Goal: Information Seeking & Learning: Learn about a topic

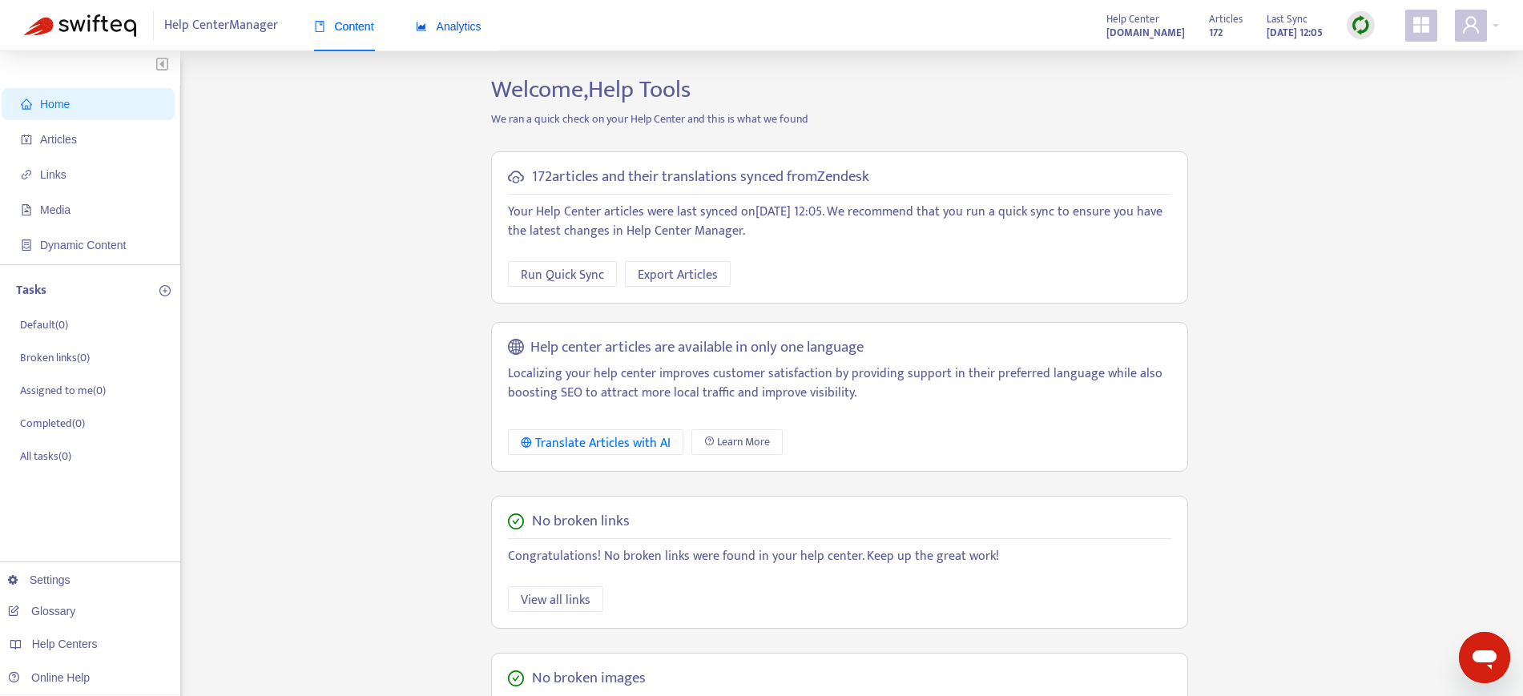
click at [466, 23] on span "Analytics" at bounding box center [449, 26] width 66 height 13
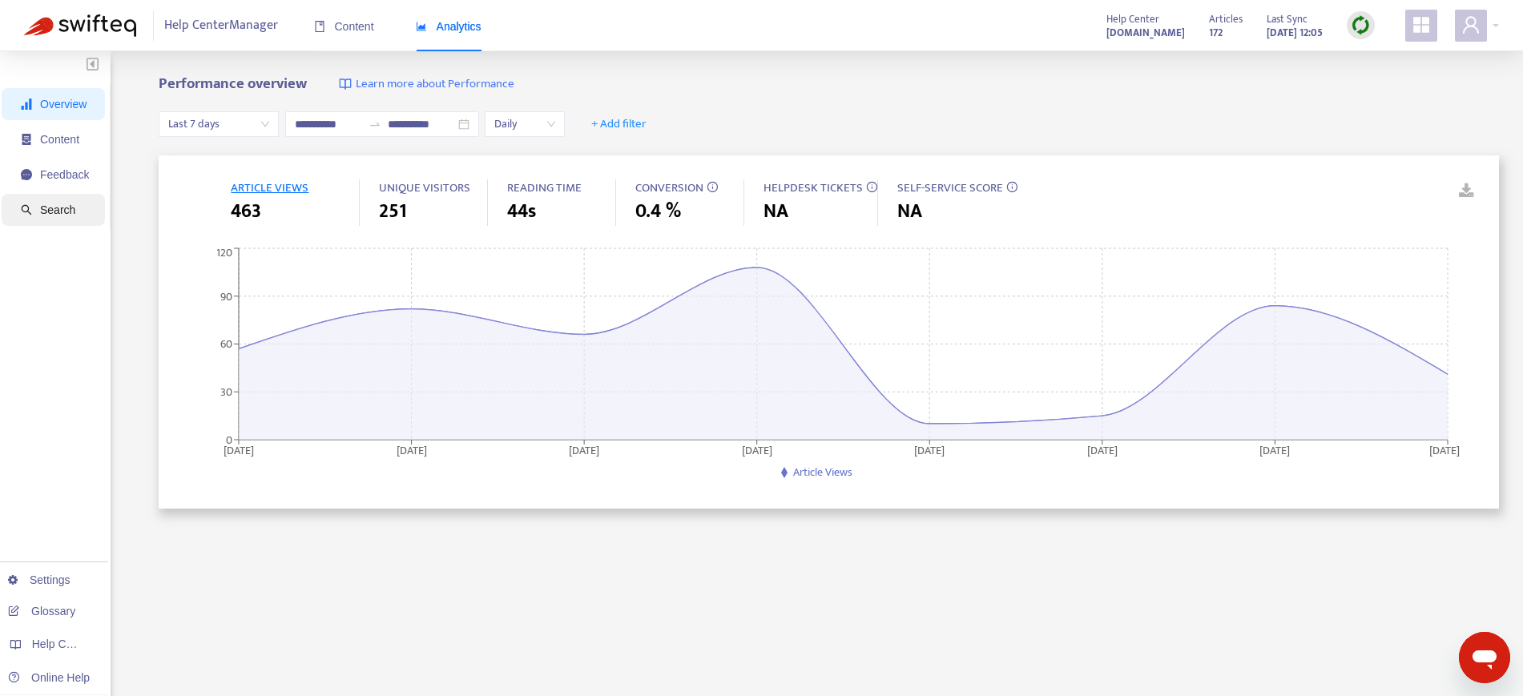
click at [67, 208] on span "Search" at bounding box center [57, 210] width 35 height 13
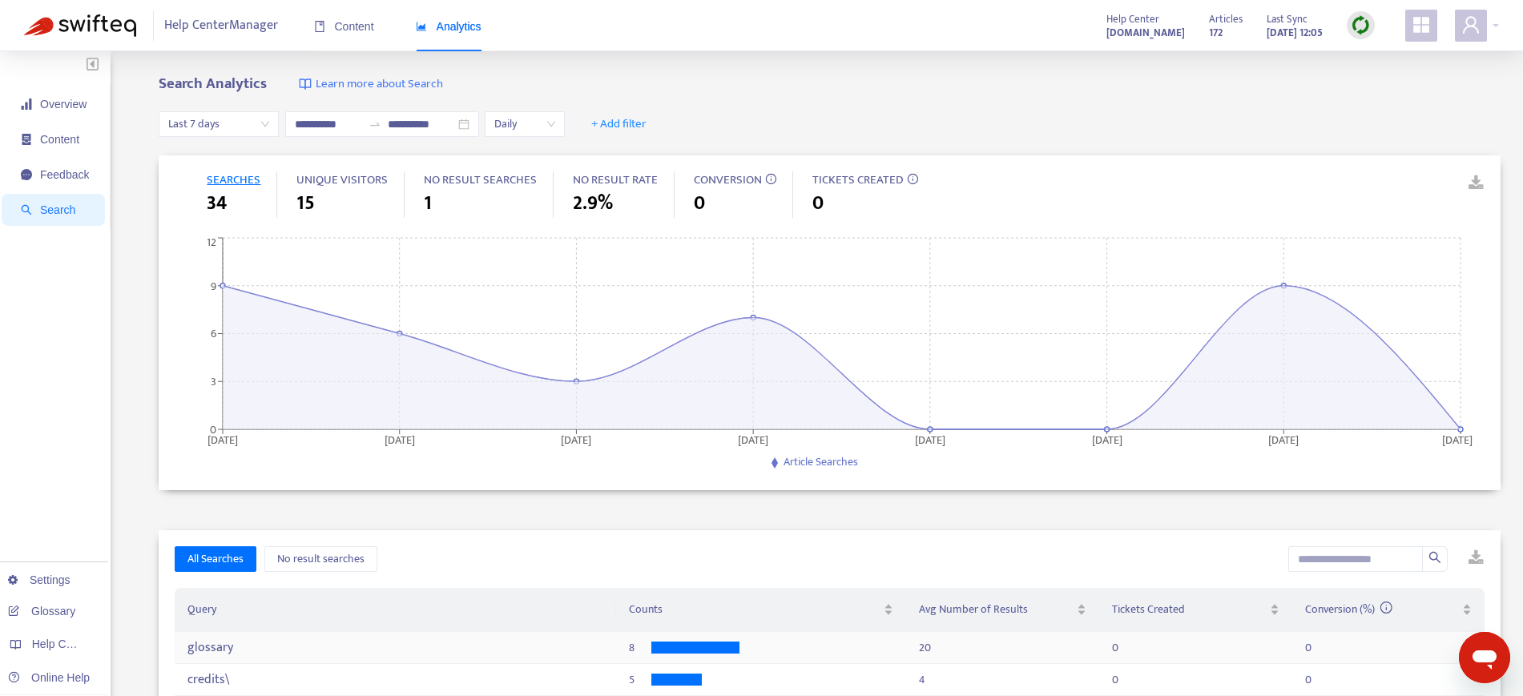
scroll to position [100, 0]
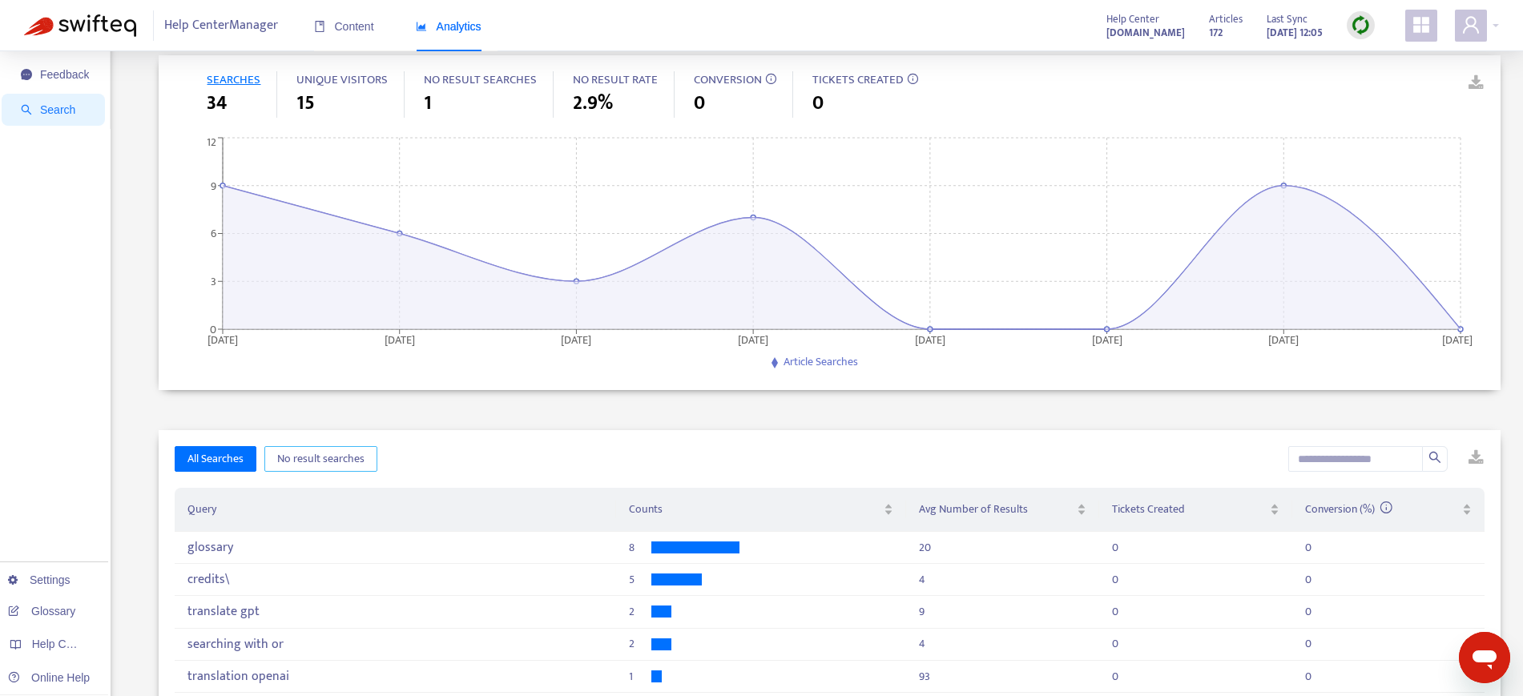
click at [323, 455] on span "No result searches" at bounding box center [320, 459] width 87 height 18
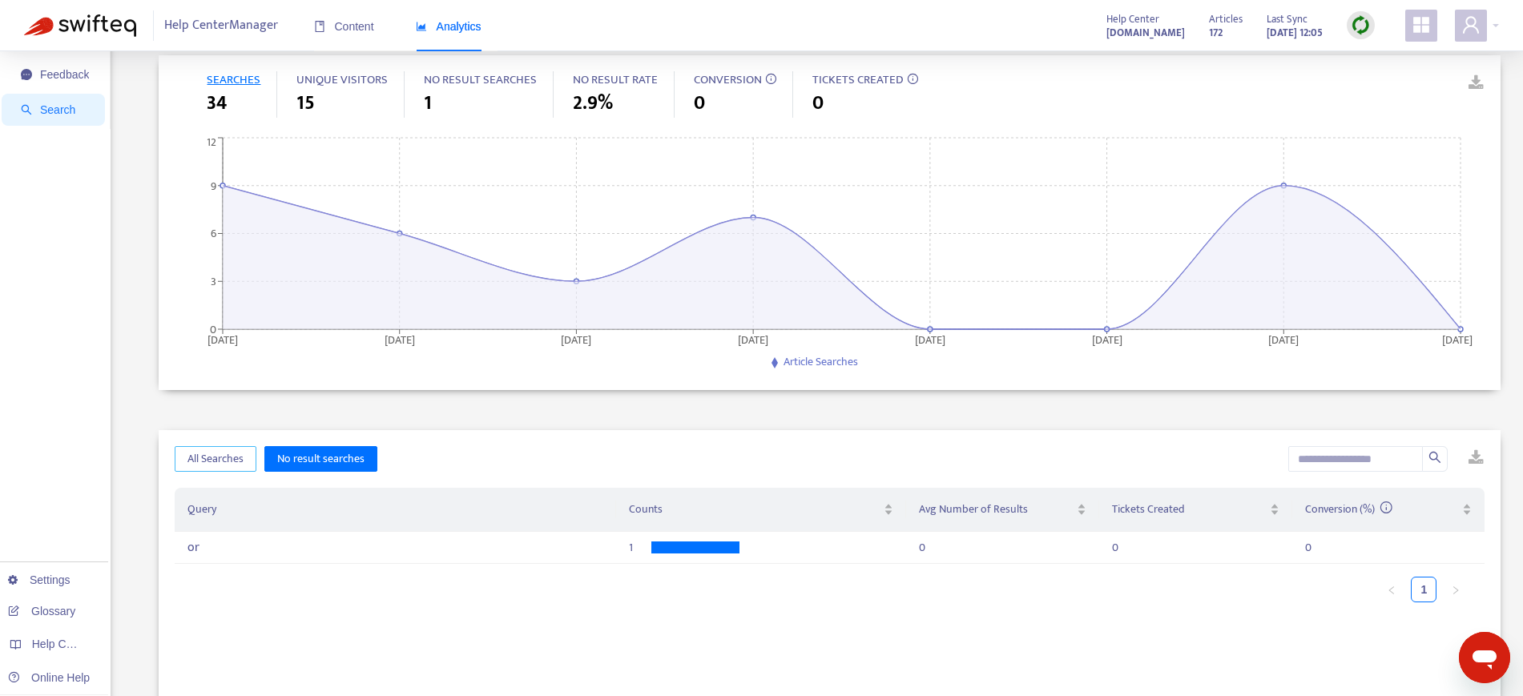
click at [191, 452] on span "All Searches" at bounding box center [216, 459] width 56 height 18
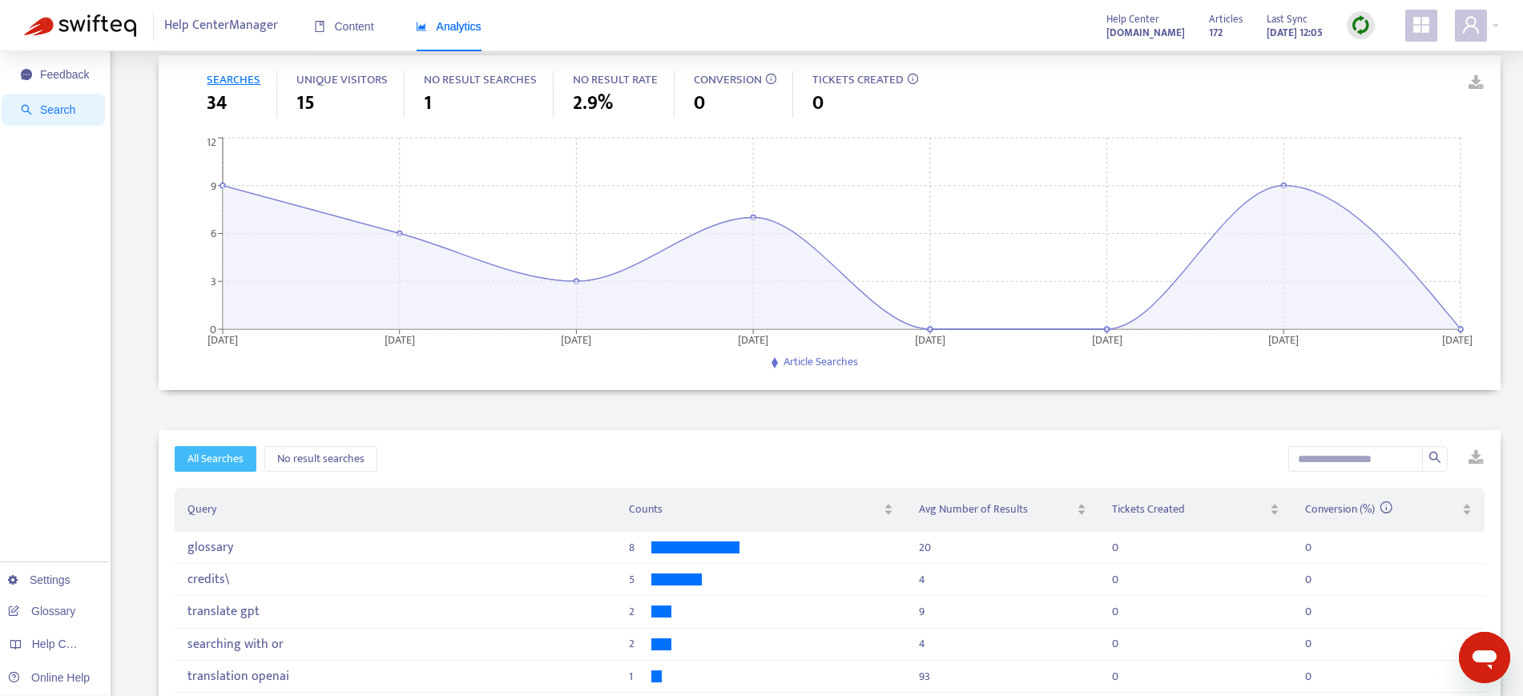
scroll to position [0, 0]
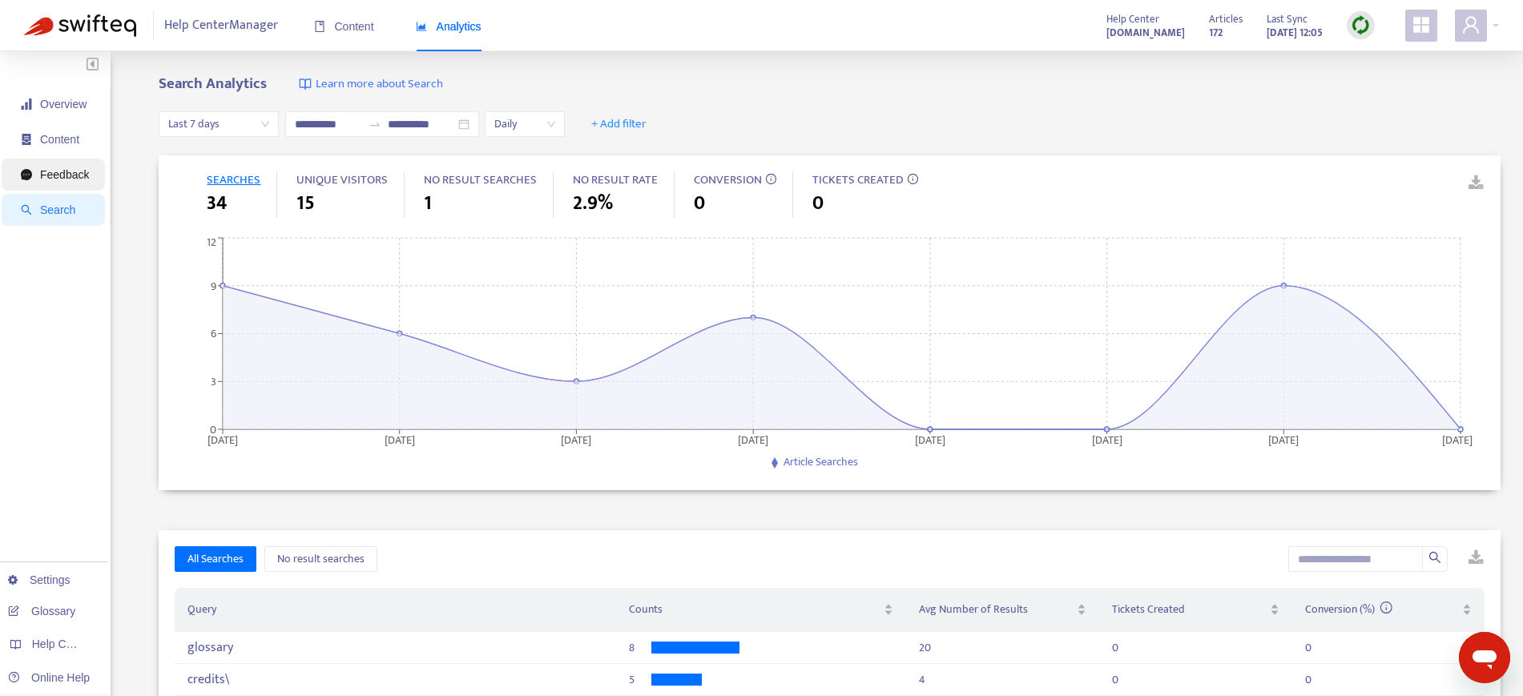
click at [30, 164] on span "Feedback" at bounding box center [55, 175] width 68 height 32
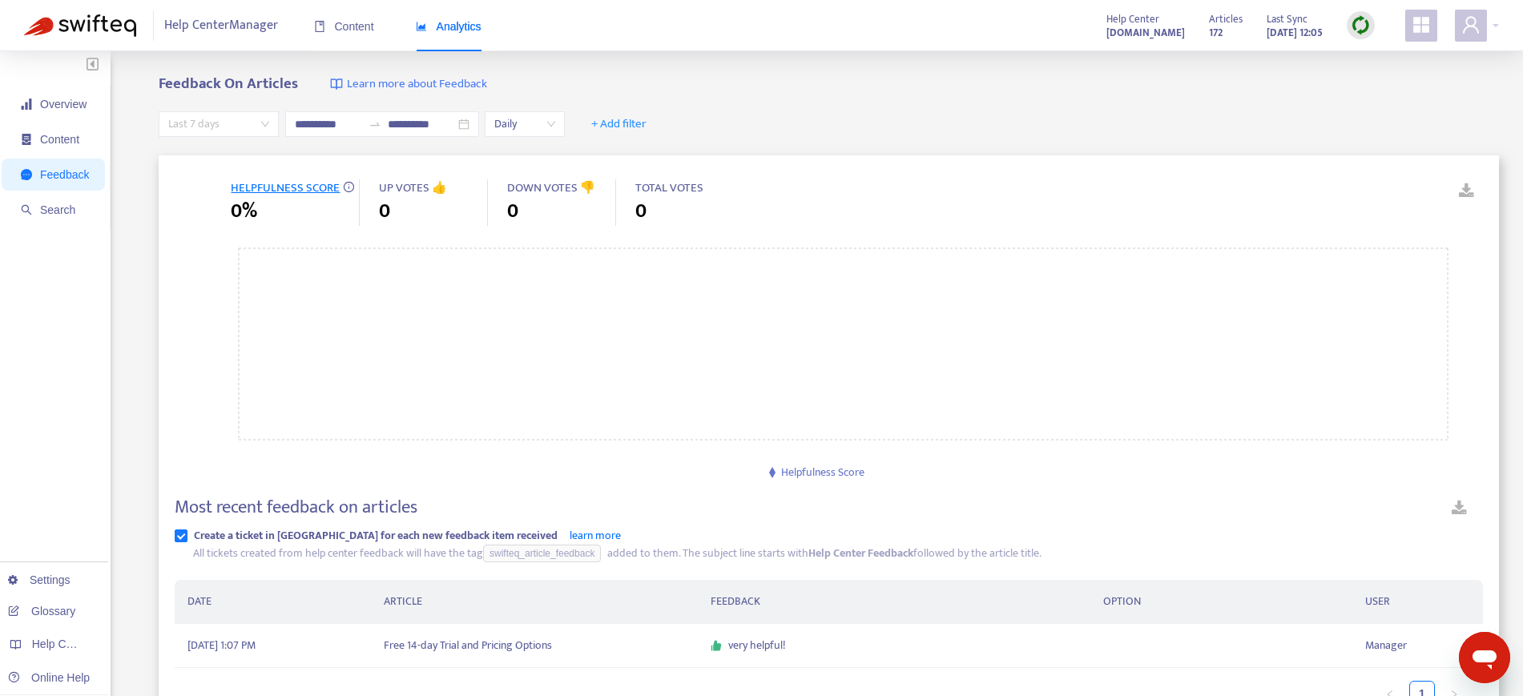
click at [260, 129] on span "Last 7 days" at bounding box center [218, 124] width 101 height 24
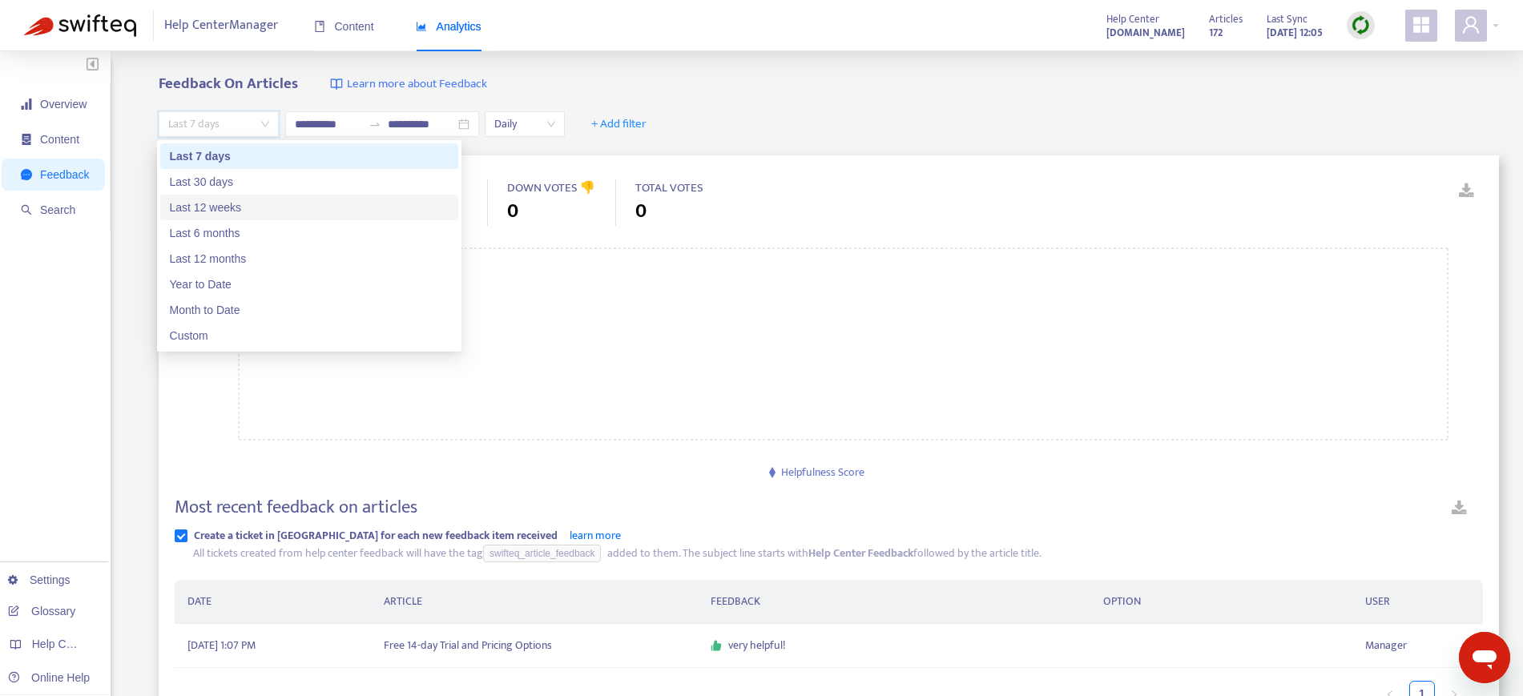
click at [249, 195] on div "Last 12 weeks" at bounding box center [309, 208] width 298 height 26
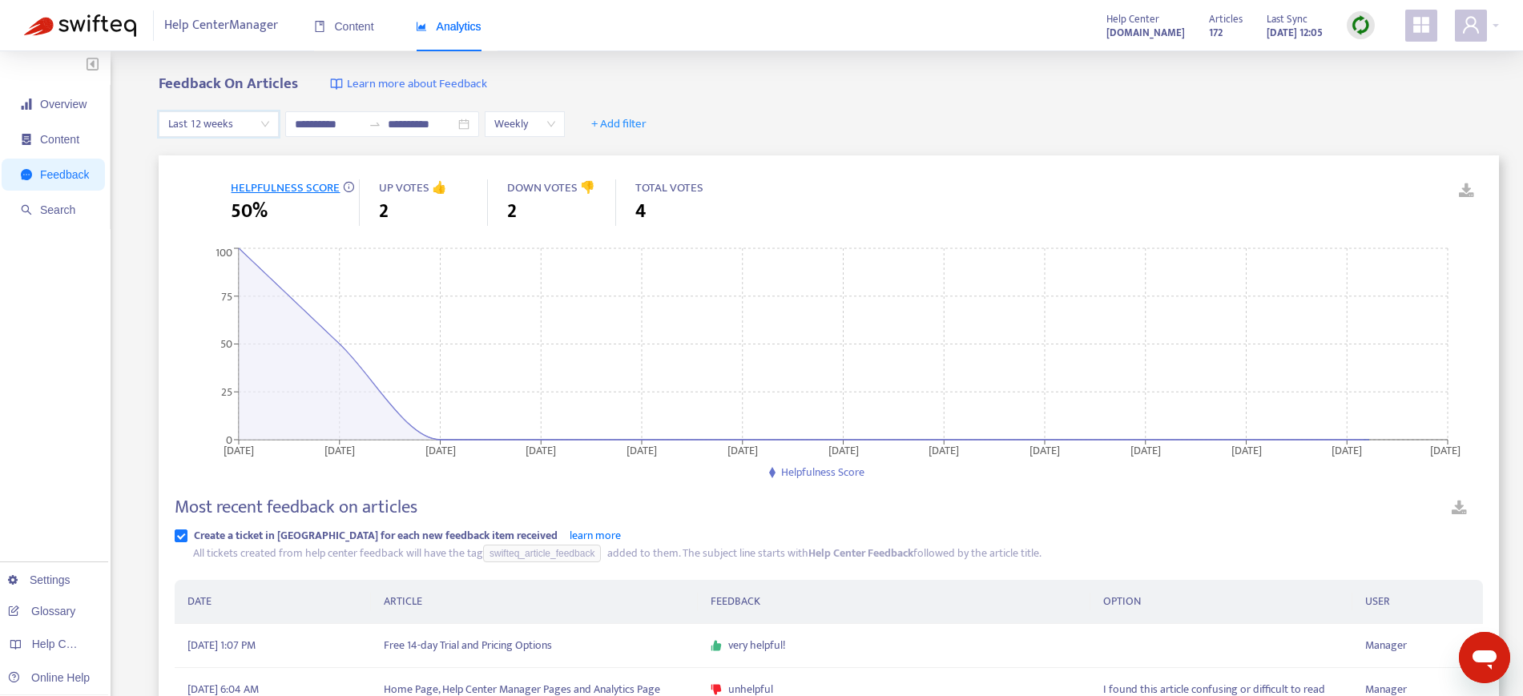
click at [256, 129] on span "Last 12 weeks" at bounding box center [218, 124] width 101 height 24
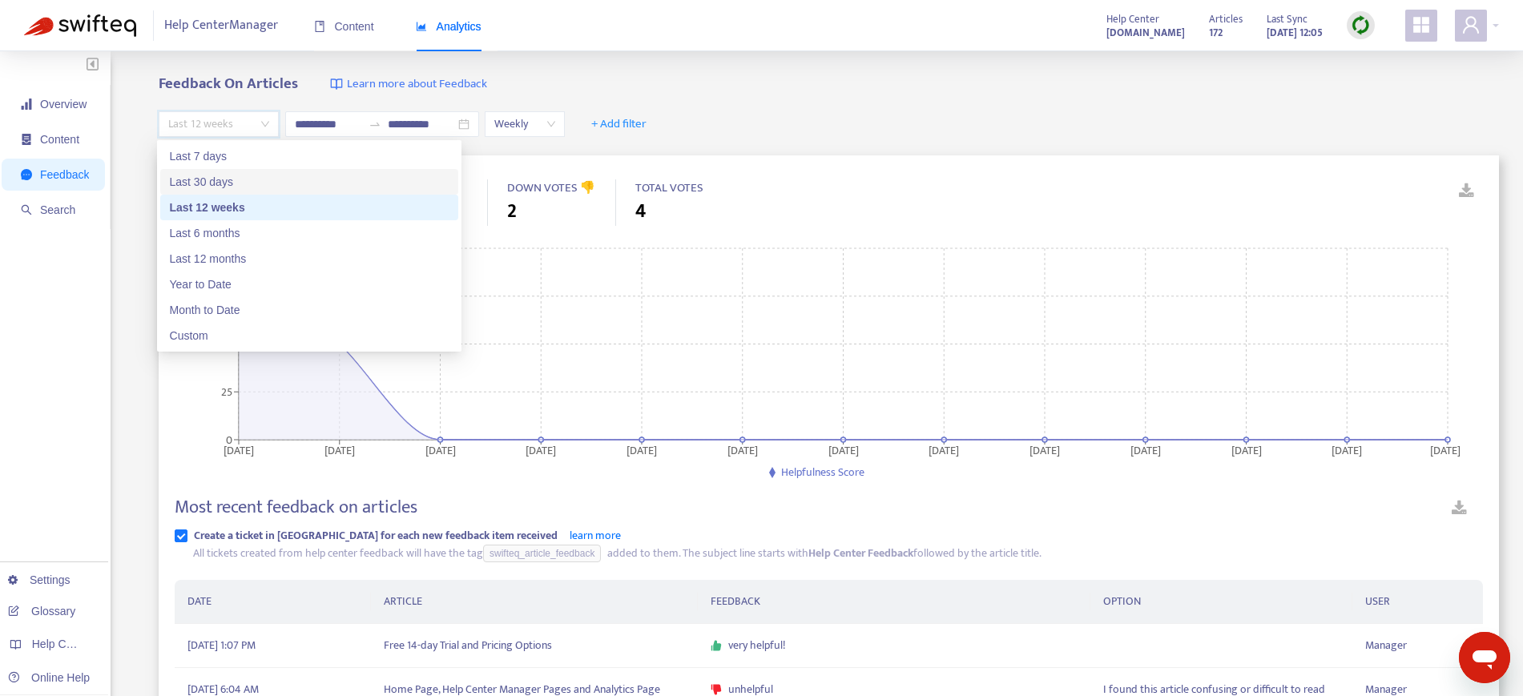
click at [237, 183] on div "Last 30 days" at bounding box center [309, 182] width 279 height 18
type input "**********"
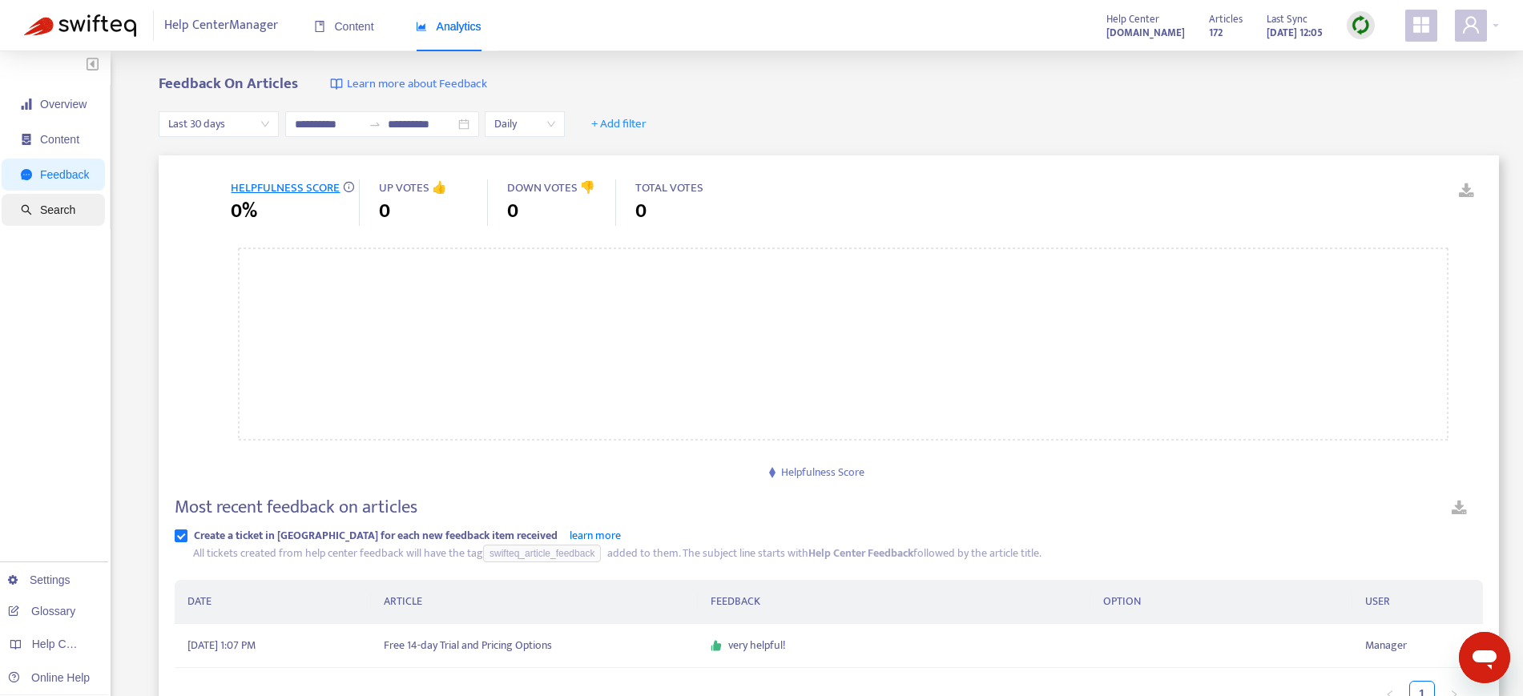
click at [61, 207] on span "Search" at bounding box center [57, 210] width 35 height 13
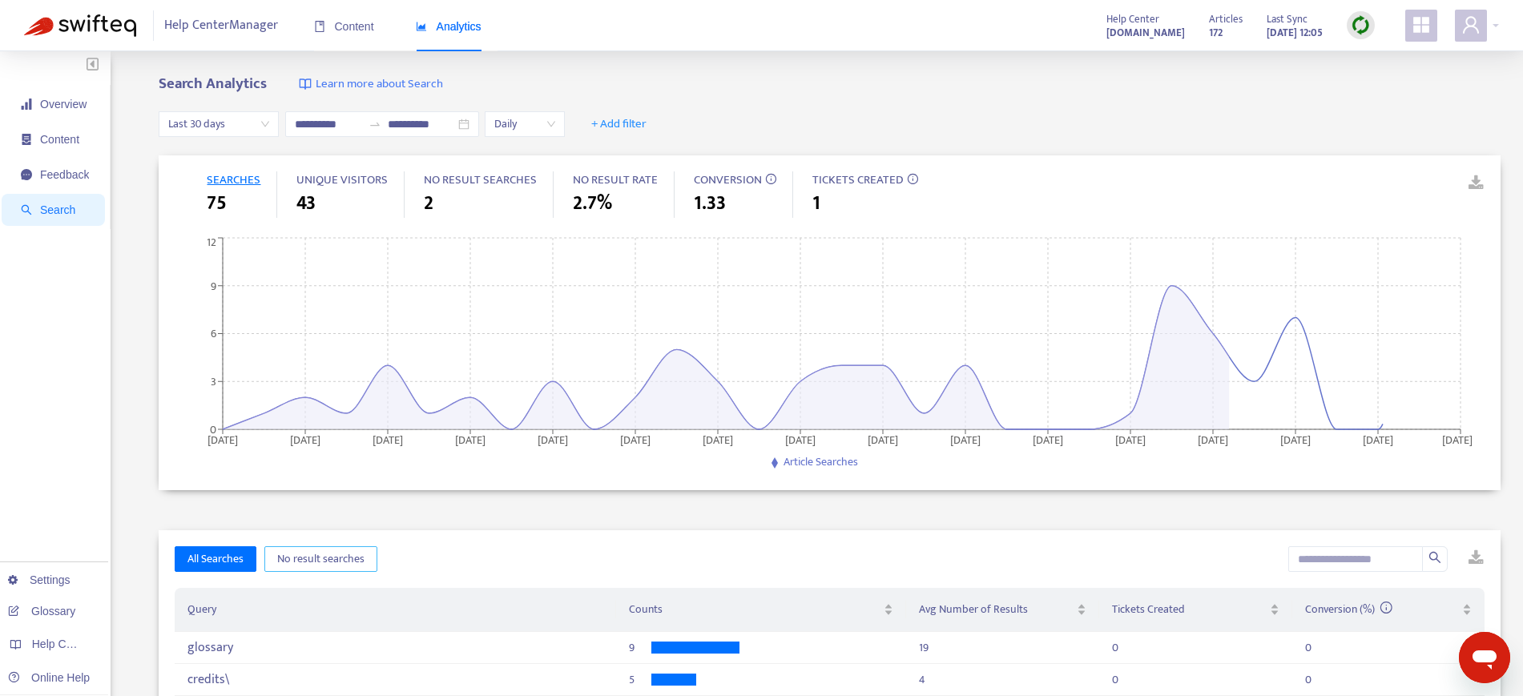
click at [325, 564] on span "No result searches" at bounding box center [320, 560] width 87 height 18
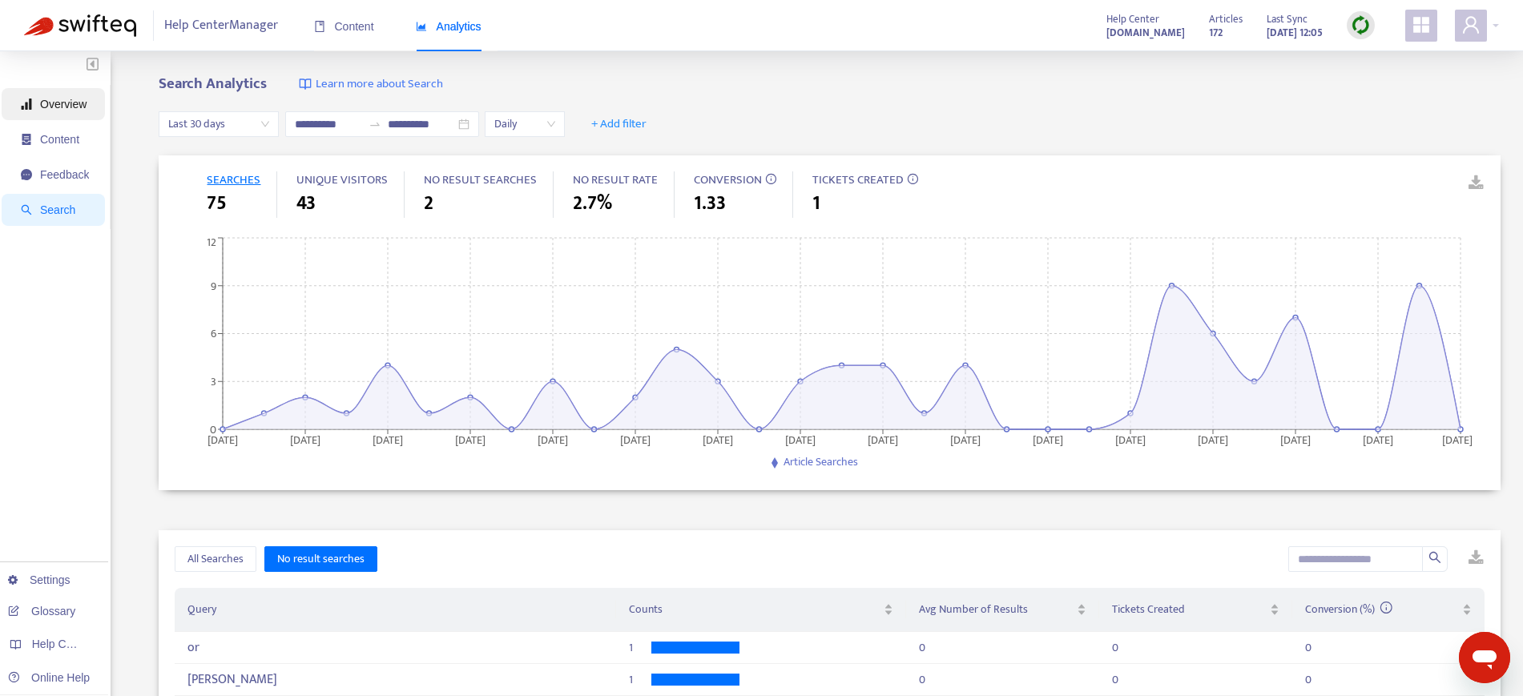
click at [49, 105] on span "Overview" at bounding box center [63, 104] width 46 height 13
